Goal: Task Accomplishment & Management: Use online tool/utility

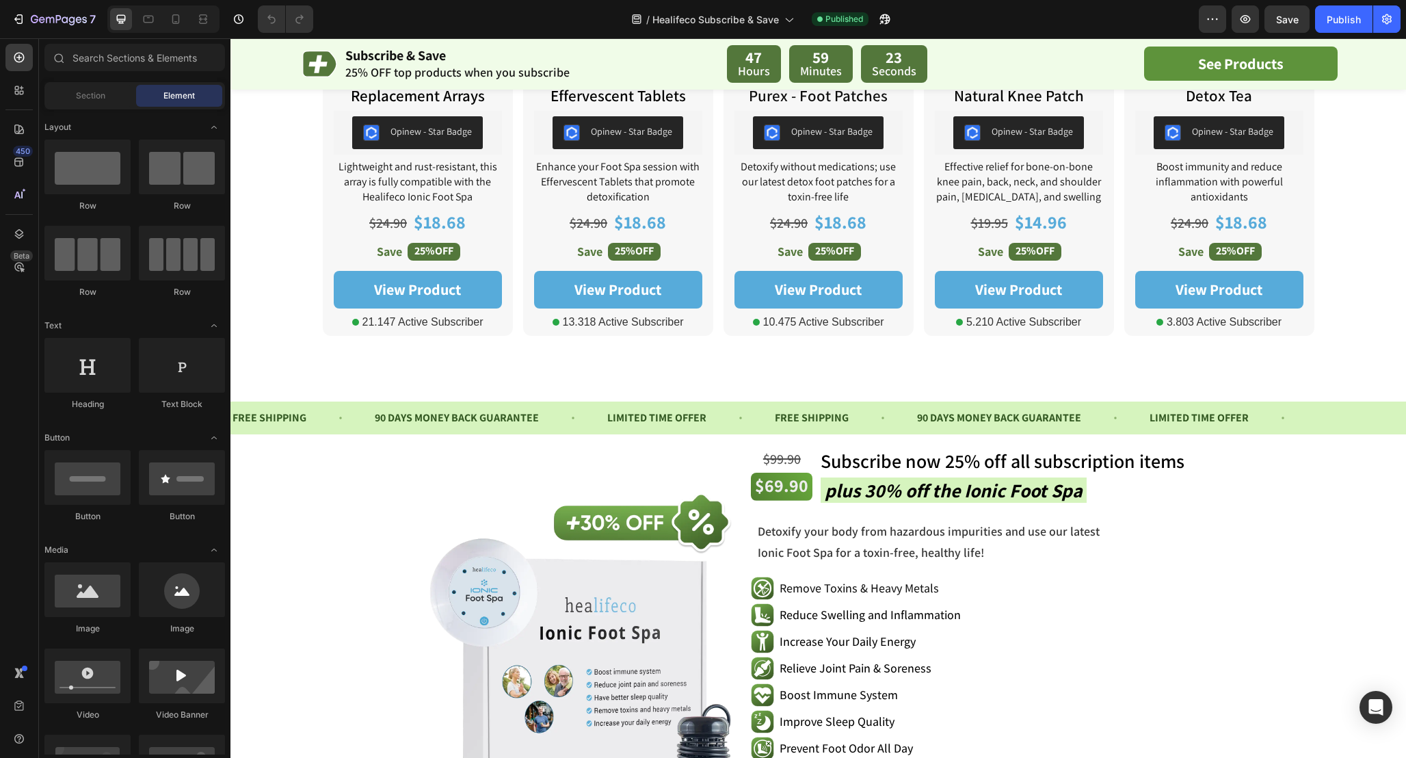
scroll to position [689, 0]
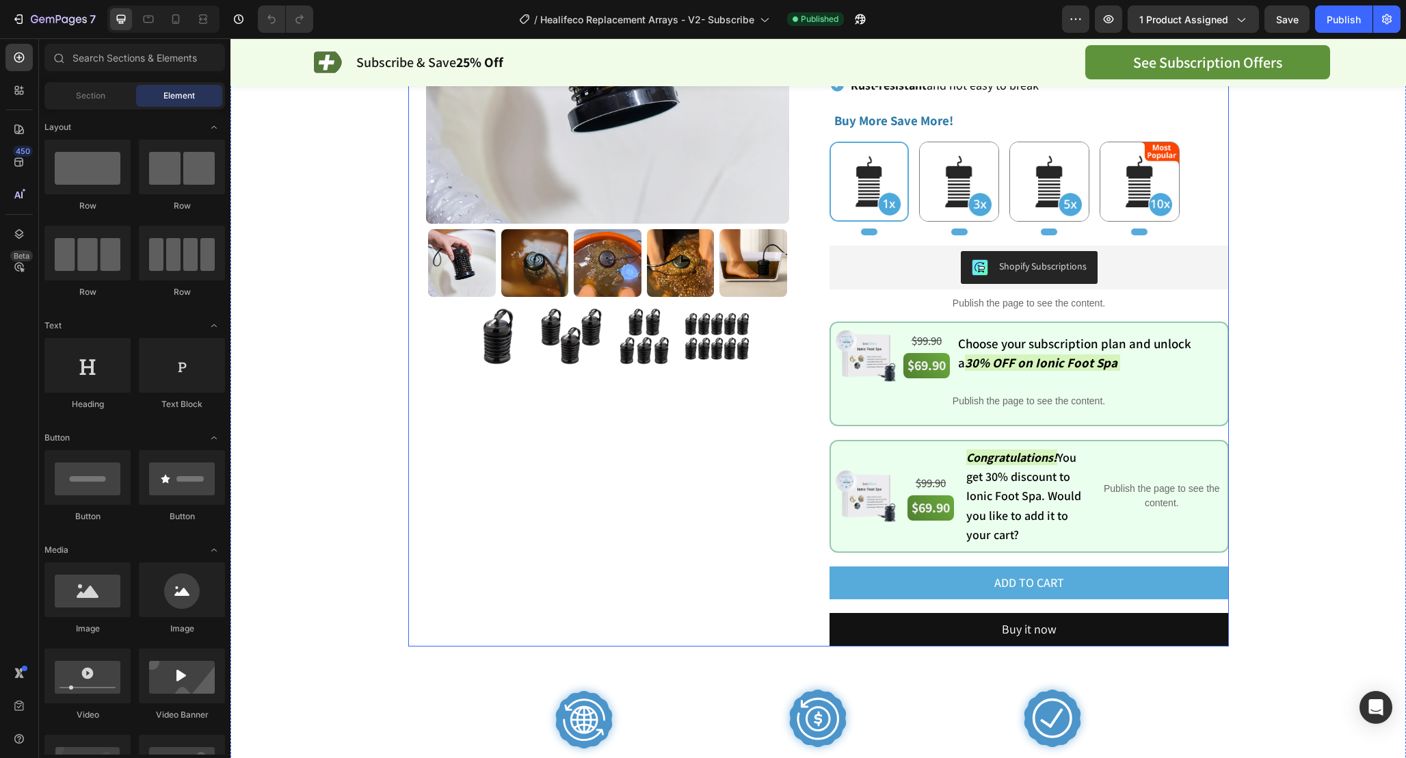
scroll to position [269, 0]
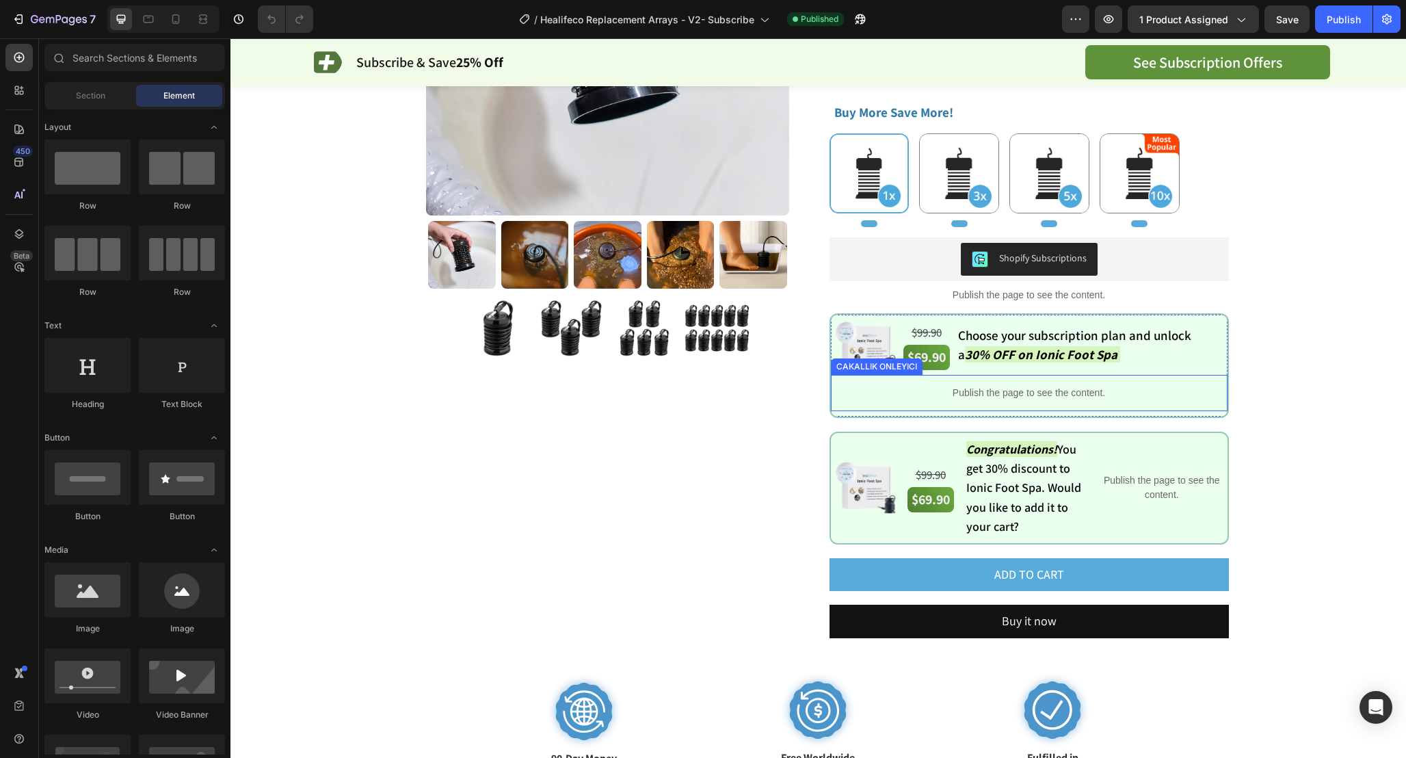
click at [1094, 397] on p "Publish the page to see the content." at bounding box center [1029, 393] width 397 height 14
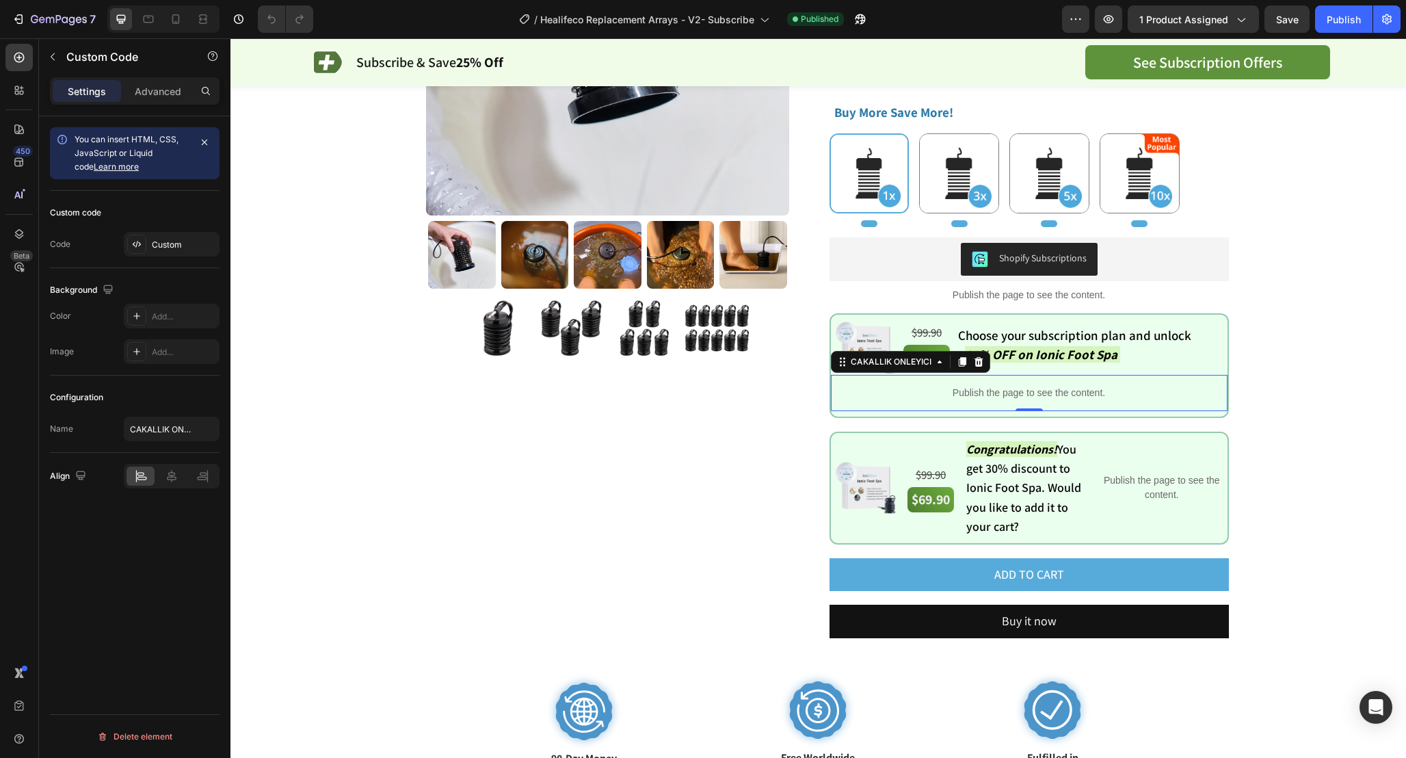
click at [1094, 397] on p "Publish the page to see the content." at bounding box center [1029, 393] width 397 height 14
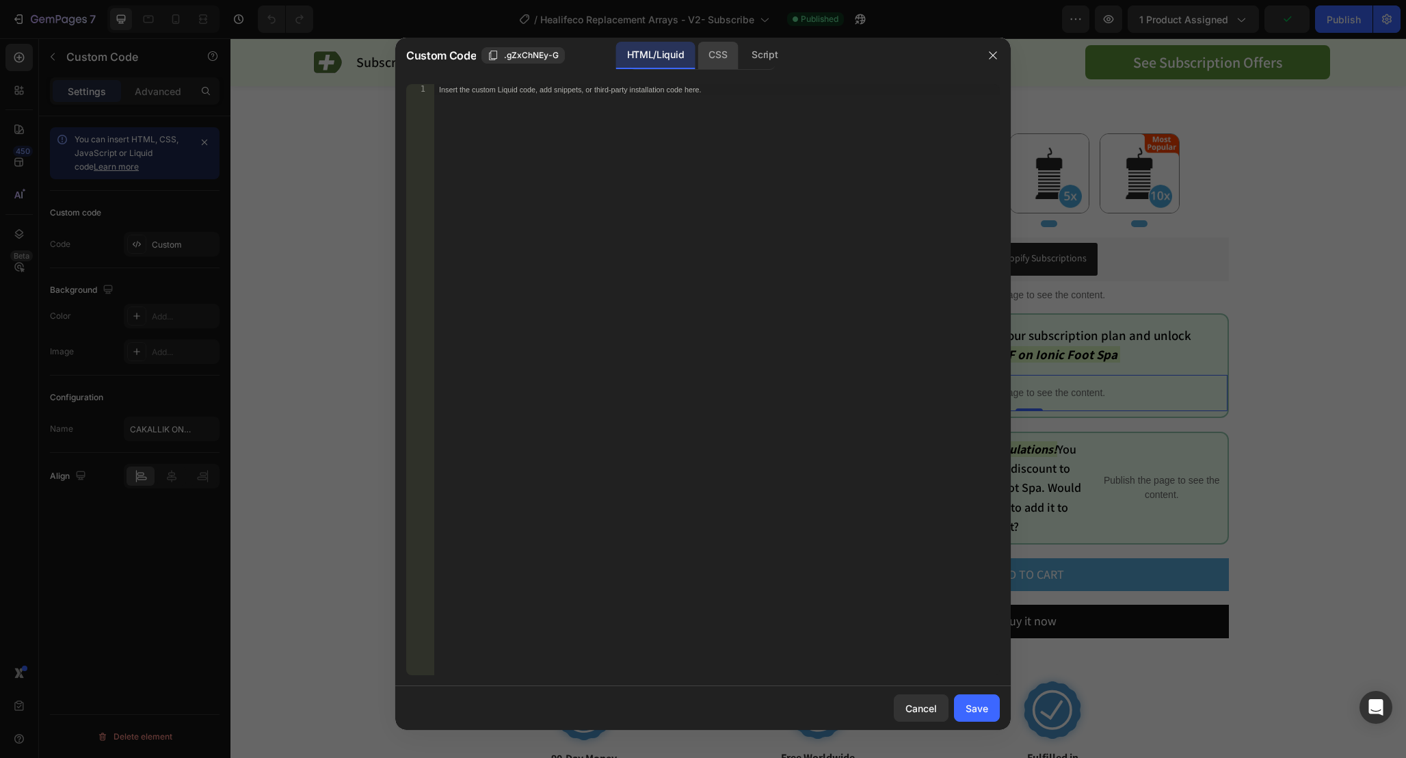
click at [713, 55] on div "CSS" at bounding box center [718, 55] width 40 height 27
click at [769, 51] on div "Script" at bounding box center [765, 55] width 48 height 27
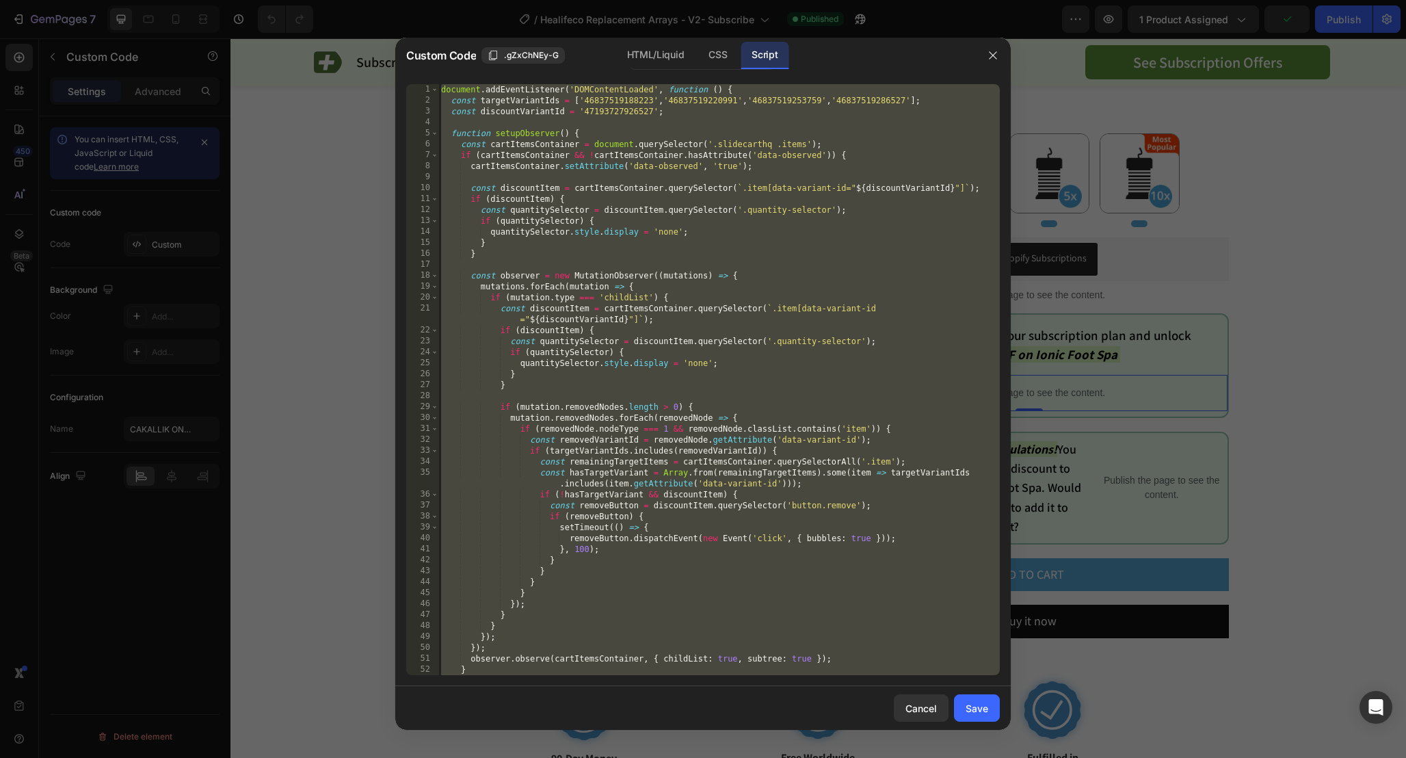
click at [752, 286] on div "document . addEventListener ( 'DOMContentLoaded' , function ( ) { const targetV…" at bounding box center [719, 390] width 562 height 613
type textarea "mutations.forEach(mutation => {"
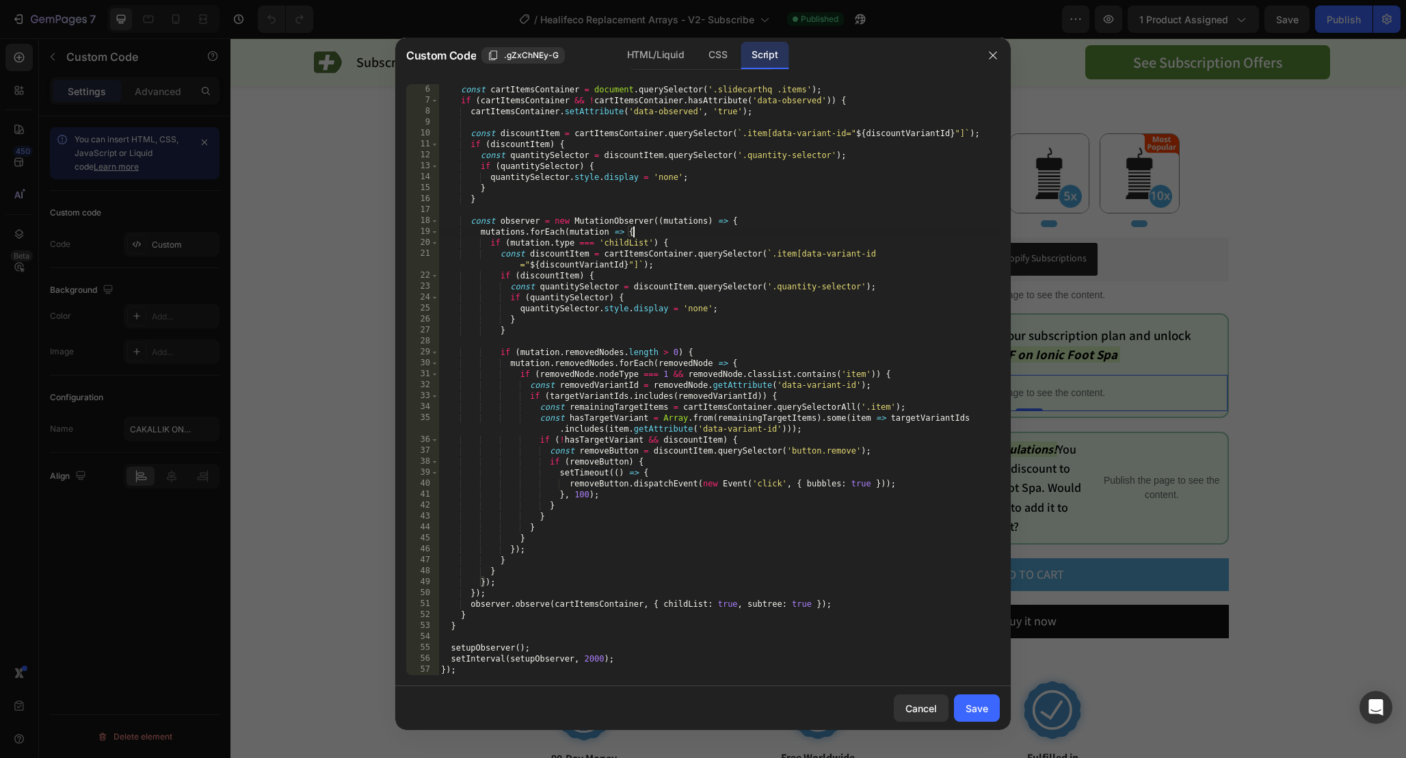
scroll to position [0, 0]
